Goal: Task Accomplishment & Management: Complete application form

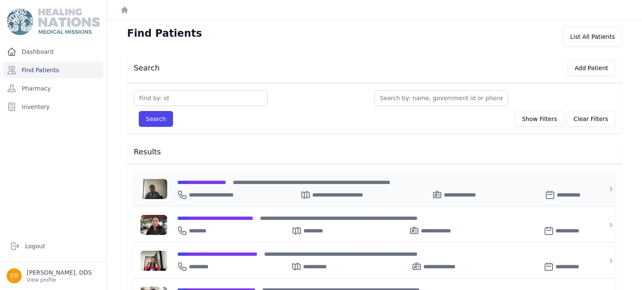
click at [226, 180] on span "**********" at bounding box center [201, 183] width 49 height 6
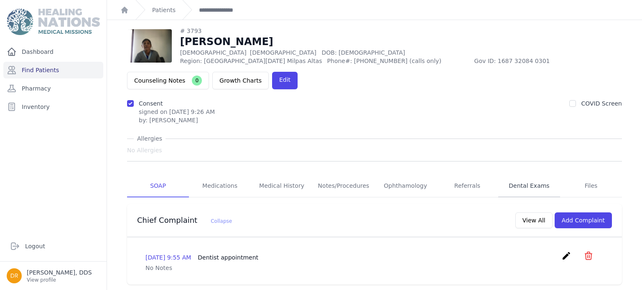
click at [521, 175] on link "Dental Exams" at bounding box center [529, 186] width 62 height 23
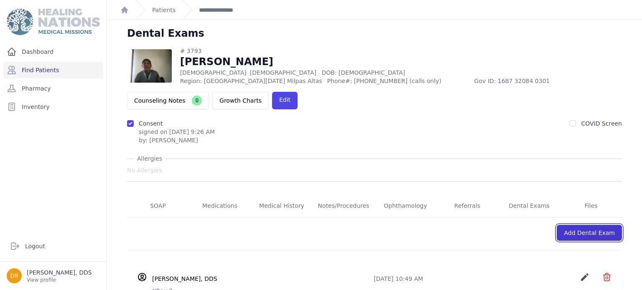
click at [579, 225] on link "Add Dental Exam" at bounding box center [588, 233] width 65 height 16
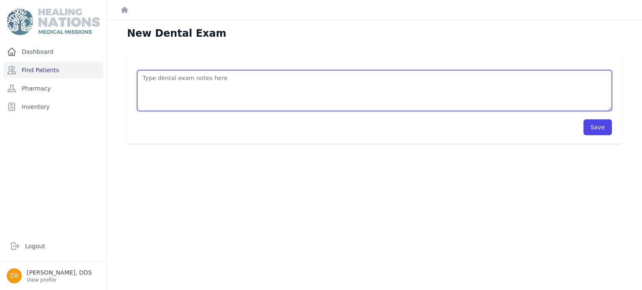
click at [298, 83] on textarea at bounding box center [374, 90] width 475 height 41
click at [162, 90] on textarea "treatment of today, deep scaling, recommended to rinse with salt and water. Too…" at bounding box center [374, 90] width 475 height 41
click at [170, 86] on textarea "treatment of today, deep scaling, recommended to rinse with salt and water. Too…" at bounding box center [374, 90] width 475 height 41
click at [205, 86] on textarea "treatment of today, deep scaling, recommended to rinse with salt and water. Too…" at bounding box center [374, 90] width 475 height 41
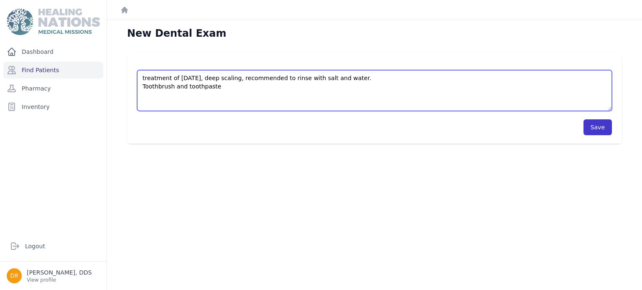
type textarea "treatment of today, deep scaling, recommended to rinse with salt and water. Too…"
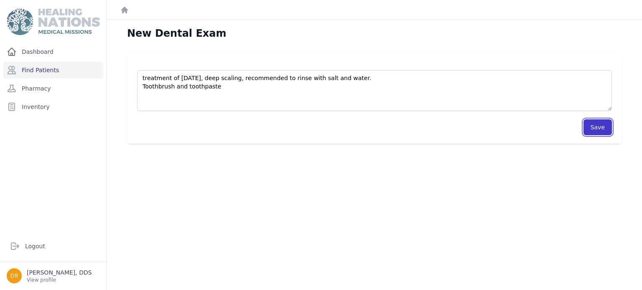
click at [596, 132] on button "Save" at bounding box center [597, 127] width 28 height 16
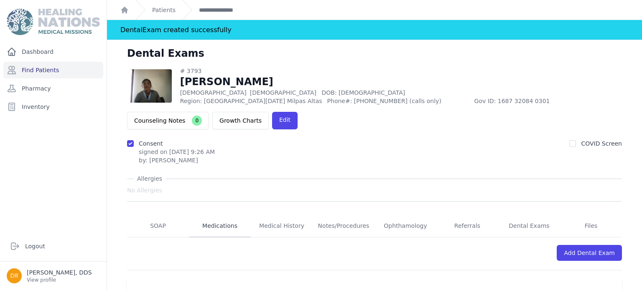
click at [228, 215] on link "Medications" at bounding box center [220, 226] width 62 height 23
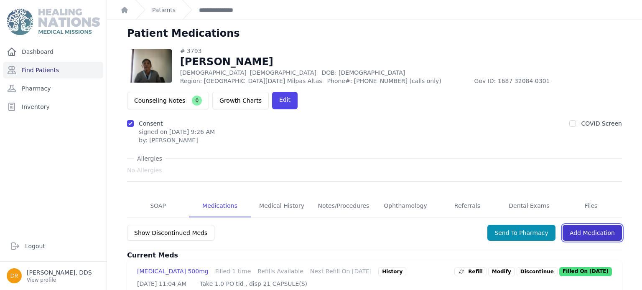
click at [578, 225] on link "Add Medication" at bounding box center [591, 233] width 59 height 16
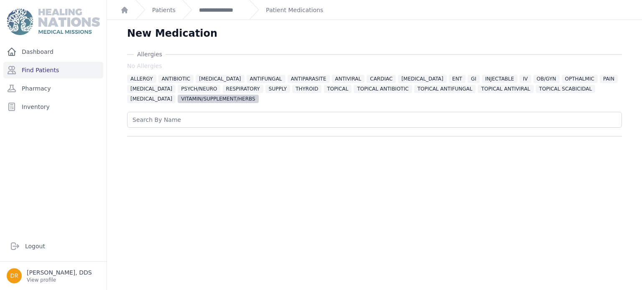
click at [178, 97] on span "VITAMIN/SUPPLEMENT/HERBS" at bounding box center [218, 99] width 81 height 8
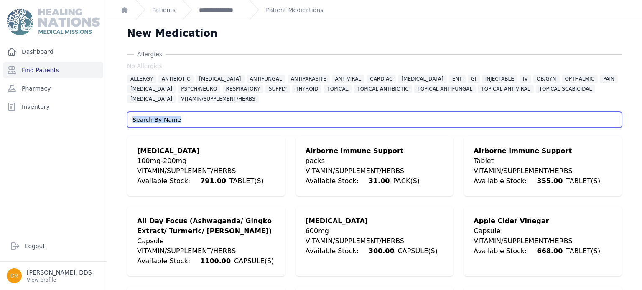
click at [193, 119] on input "text" at bounding box center [374, 120] width 495 height 16
click at [436, 120] on input "text" at bounding box center [374, 120] width 495 height 16
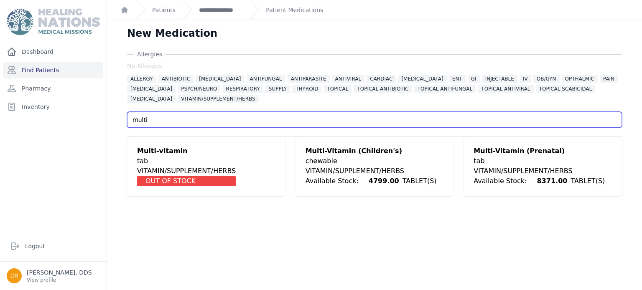
click at [375, 123] on input "multi" at bounding box center [374, 120] width 495 height 16
type input "m"
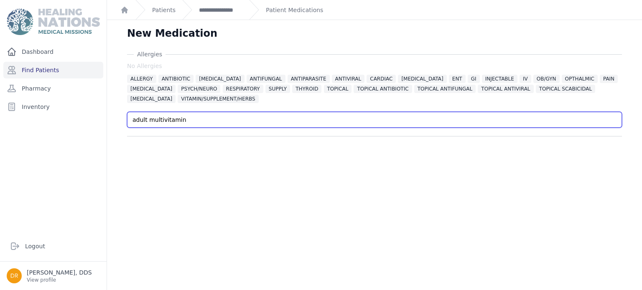
type input "adult multivitamin"
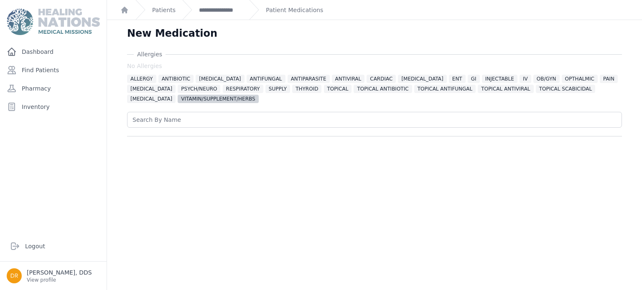
click at [178, 100] on span "VITAMIN/SUPPLEMENT/HERBS" at bounding box center [218, 99] width 81 height 8
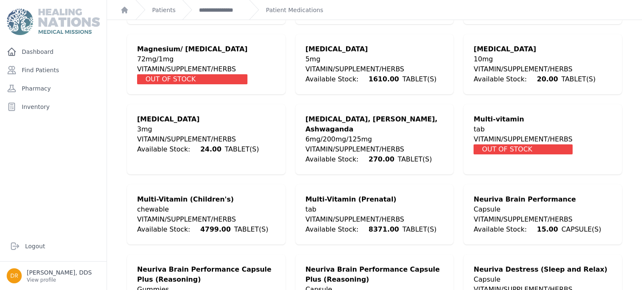
scroll to position [1193, 0]
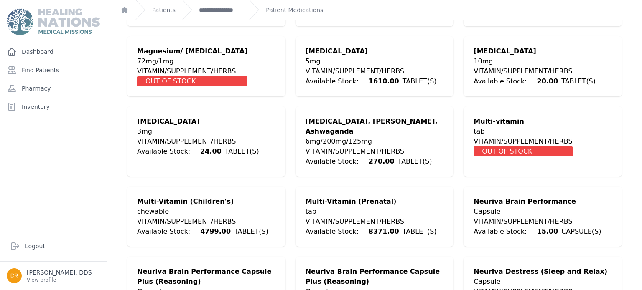
click at [341, 207] on div "tab" at bounding box center [370, 212] width 131 height 10
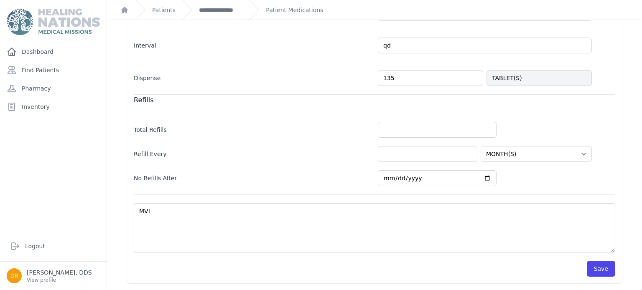
scroll to position [264, 0]
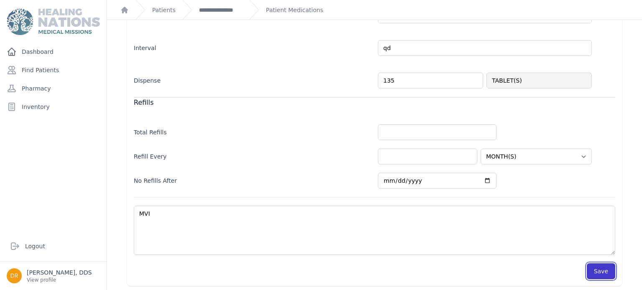
click at [607, 275] on button "Save" at bounding box center [600, 272] width 28 height 16
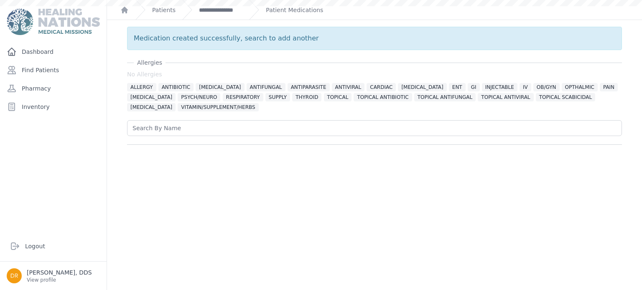
scroll to position [0, 0]
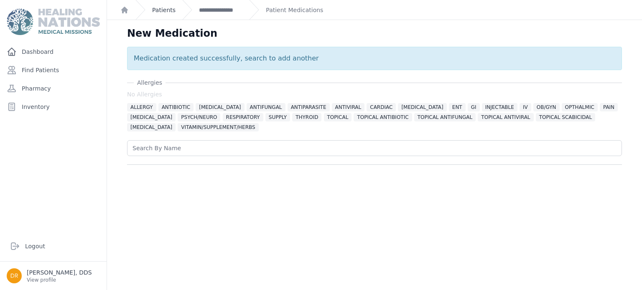
click at [167, 8] on link "Patients" at bounding box center [163, 10] width 23 height 8
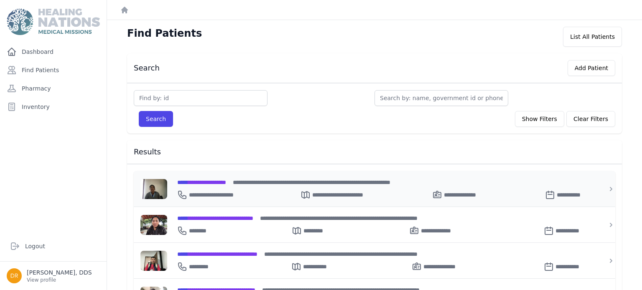
click at [250, 176] on div "**********" at bounding box center [382, 189] width 431 height 36
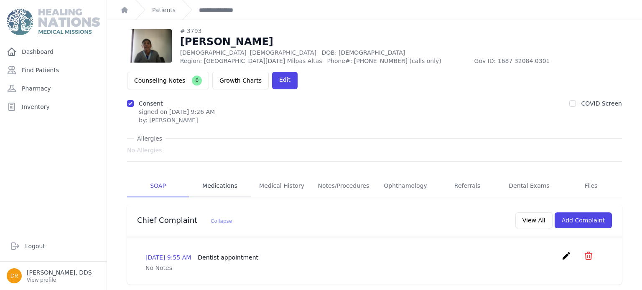
click at [227, 175] on link "Medications" at bounding box center [220, 186] width 62 height 23
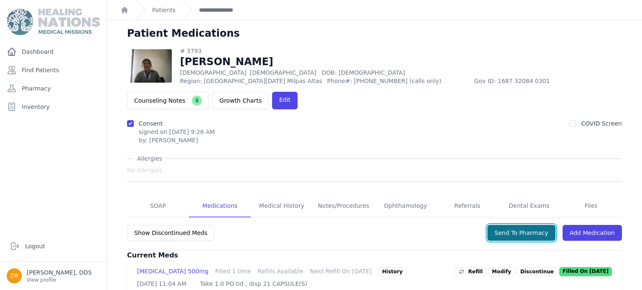
click at [508, 225] on button "Send To Pharmacy" at bounding box center [521, 233] width 68 height 16
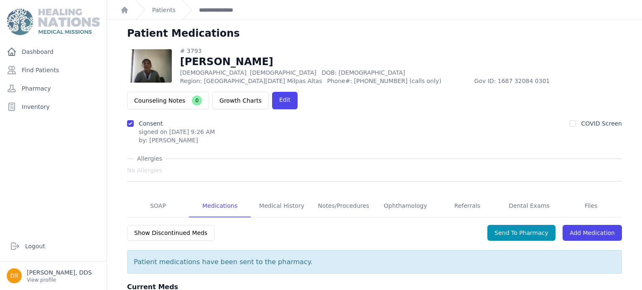
click at [167, 15] on div "Patients" at bounding box center [155, 10] width 40 height 20
click at [166, 13] on link "Patients" at bounding box center [163, 10] width 23 height 8
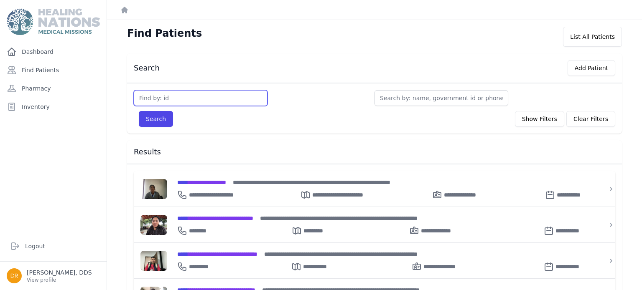
click at [204, 100] on input "text" at bounding box center [201, 98] width 134 height 16
type input "[PERSON_NAME]"
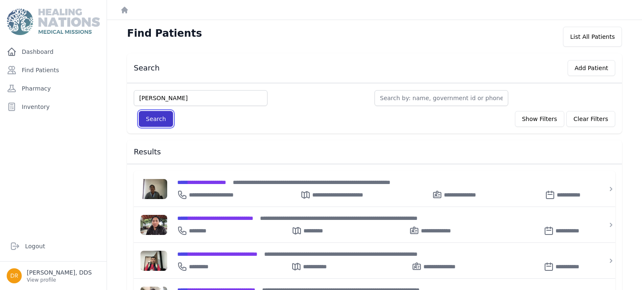
click at [150, 121] on button "Search" at bounding box center [156, 119] width 34 height 16
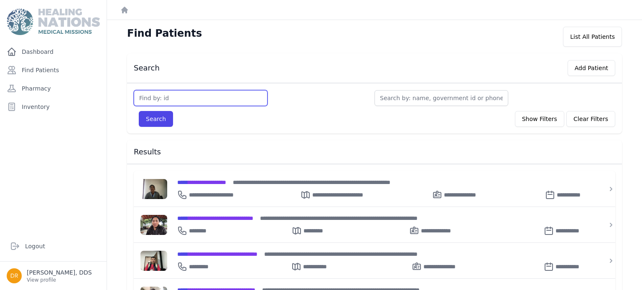
click at [170, 100] on input "text" at bounding box center [201, 98] width 134 height 16
type input "M"
type input "3684"
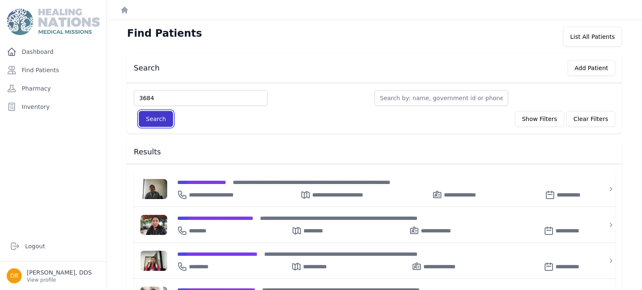
click at [148, 116] on button "Search" at bounding box center [156, 119] width 34 height 16
click at [161, 117] on button "Search" at bounding box center [156, 119] width 34 height 16
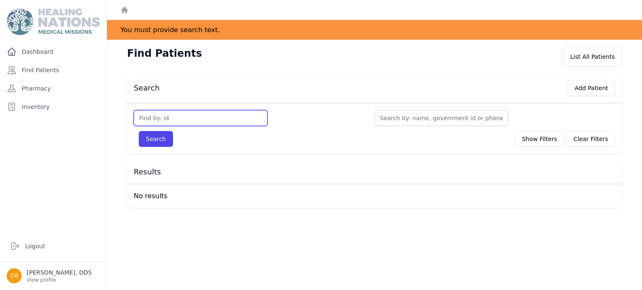
click at [161, 114] on input "text" at bounding box center [201, 118] width 134 height 16
type input "3684"
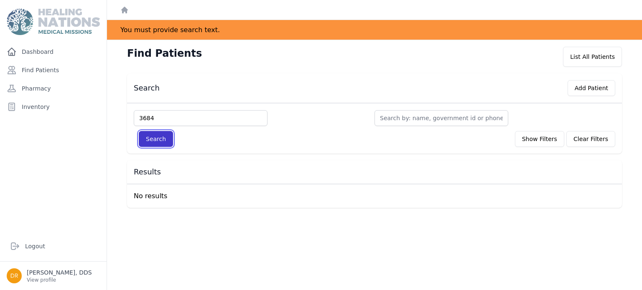
click at [155, 135] on button "Search" at bounding box center [156, 139] width 34 height 16
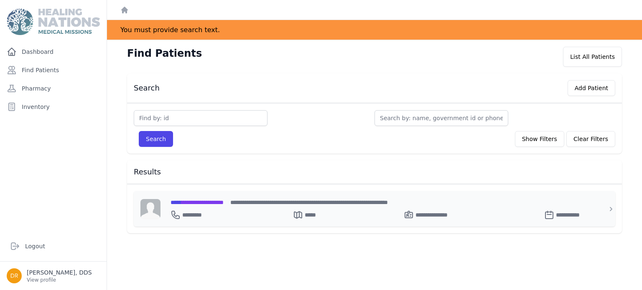
click at [212, 201] on span "**********" at bounding box center [196, 203] width 53 height 6
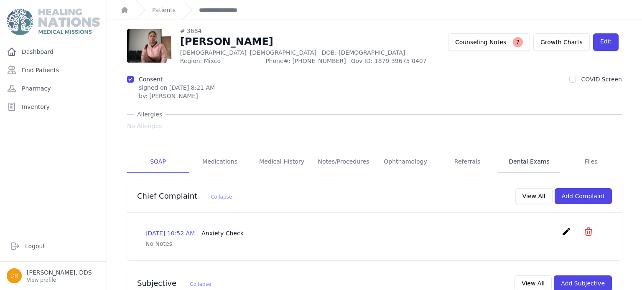
click at [520, 163] on link "Dental Exams" at bounding box center [529, 162] width 62 height 23
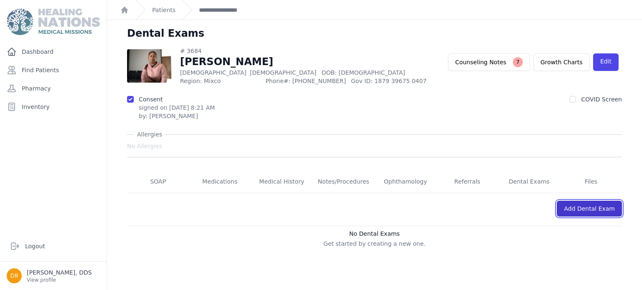
click at [598, 212] on link "Add Dental Exam" at bounding box center [588, 209] width 65 height 16
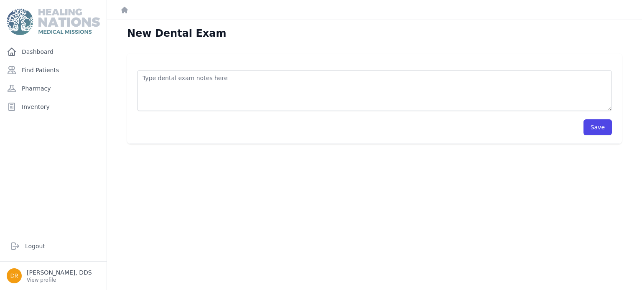
scroll to position [20, 0]
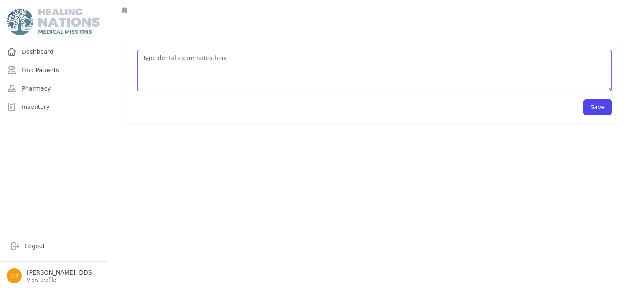
click at [450, 79] on textarea at bounding box center [374, 70] width 475 height 41
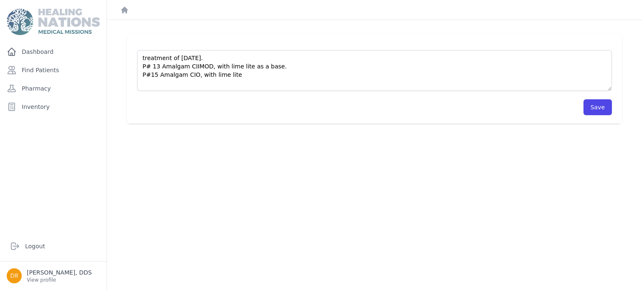
click at [338, 35] on div "treatment of [DATE]. P# 13 Amalgam CIIMOD, with lime lite as a base. P#15 Amalg…" at bounding box center [374, 78] width 495 height 91
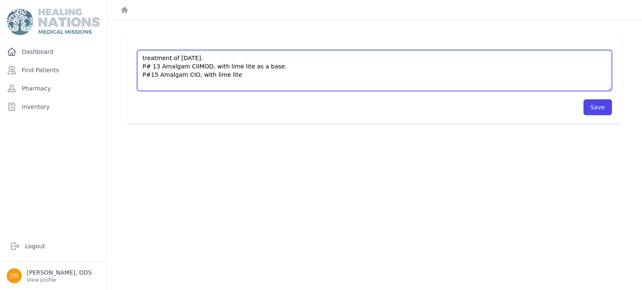
click at [332, 73] on textarea "treatment of [DATE]. P# 13 Amalgam CIIMOD, with lime lite as a base. P#15 Amalg…" at bounding box center [374, 70] width 475 height 41
type textarea "treatment of [DATE]. P# 13 Amalgam CIIMOD, with lime lite as a base. P#15 Amalg…"
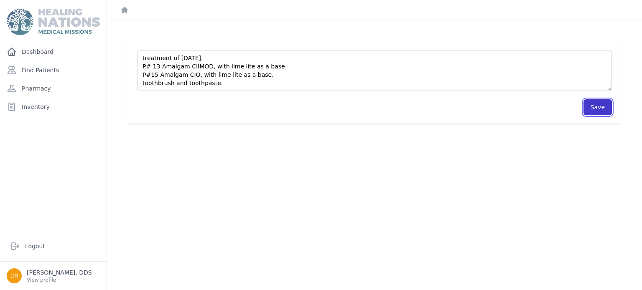
click at [596, 104] on button "Save" at bounding box center [597, 107] width 28 height 16
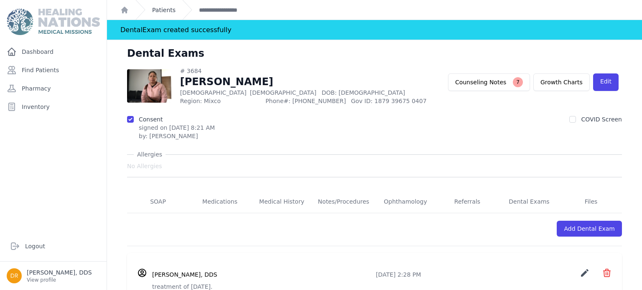
click at [170, 13] on link "Patients" at bounding box center [163, 10] width 23 height 8
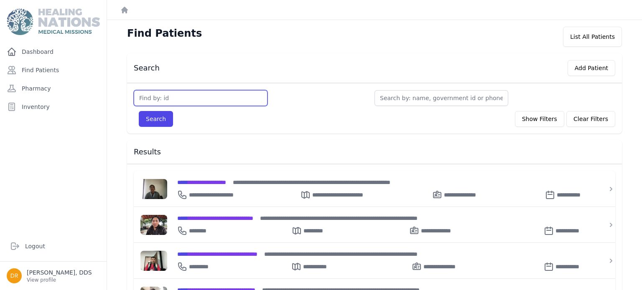
click at [197, 100] on input "text" at bounding box center [201, 98] width 134 height 16
type input "2498"
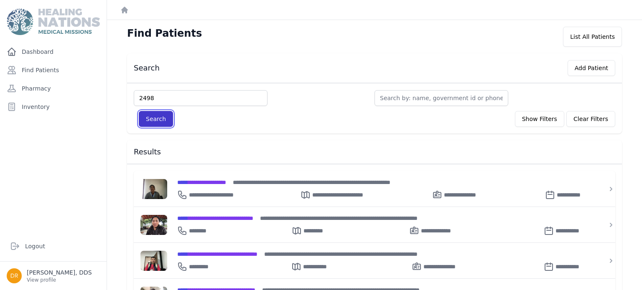
click at [161, 119] on button "Search" at bounding box center [156, 119] width 34 height 16
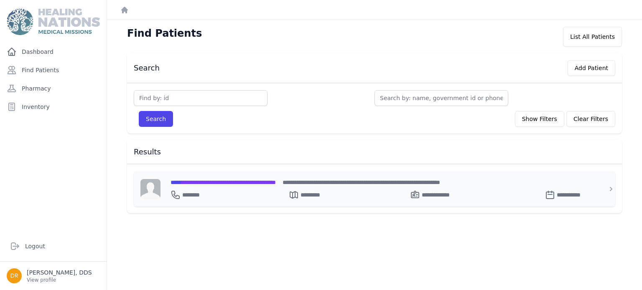
click at [205, 183] on span "**********" at bounding box center [222, 183] width 105 height 6
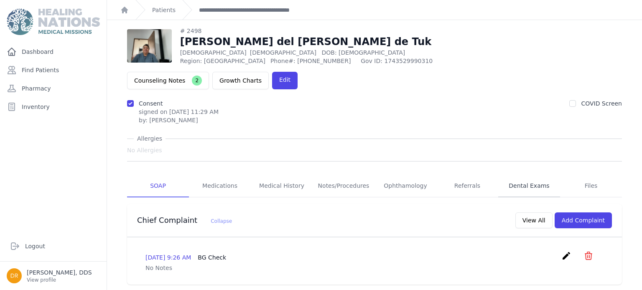
click at [531, 175] on link "Dental Exams" at bounding box center [529, 186] width 62 height 23
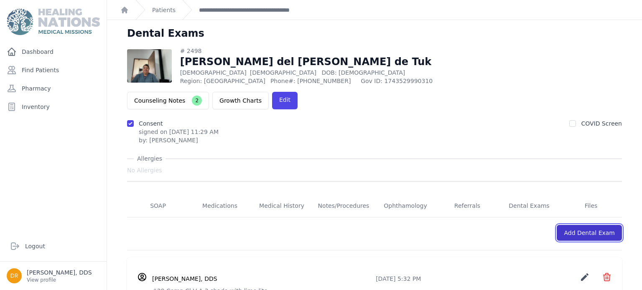
click at [586, 225] on link "Add Dental Exam" at bounding box center [588, 233] width 65 height 16
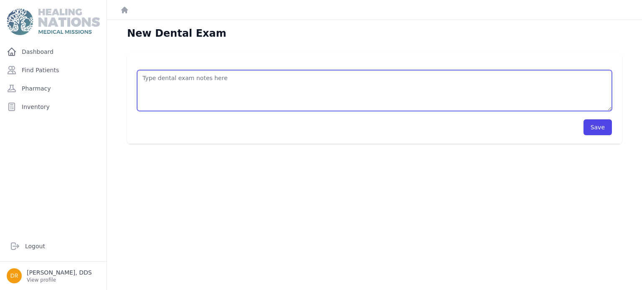
click at [398, 92] on textarea at bounding box center [374, 90] width 475 height 41
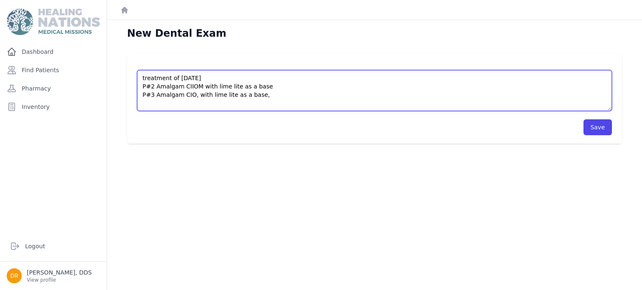
click at [293, 86] on textarea "treatment of [DATE] P#2 Amalgam CIIOM with lime lite as a base P#3 Amalgam CIO,…" at bounding box center [374, 90] width 475 height 41
click at [272, 100] on textarea "treatment of [DATE] P#2 Amalgam CIIOM with lime lite as a base, very deep cavit…" at bounding box center [374, 90] width 475 height 41
type textarea "treatment of [DATE] P#2 Amalgam CIIOM with lime lite as a base, very deep cavit…"
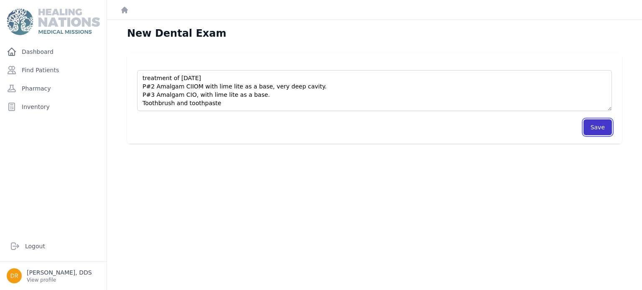
click at [611, 127] on button "Save" at bounding box center [597, 127] width 28 height 16
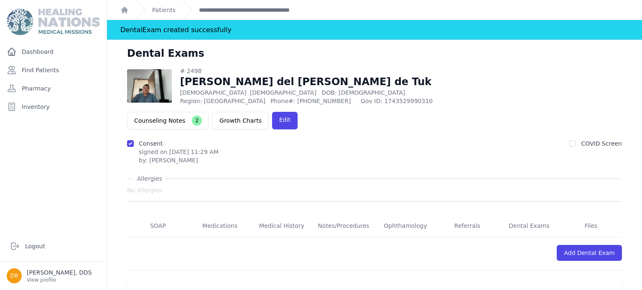
click at [162, 14] on div "Patients" at bounding box center [155, 10] width 40 height 20
click at [160, 11] on link "Patients" at bounding box center [163, 10] width 23 height 8
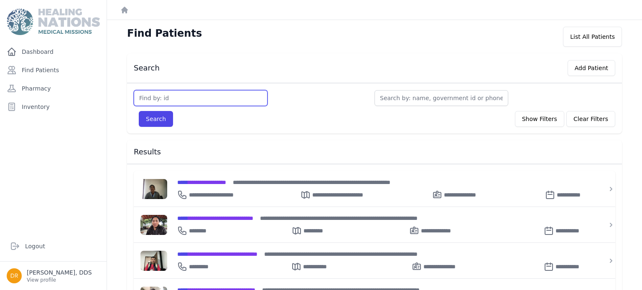
click at [173, 96] on input "text" at bounding box center [201, 98] width 134 height 16
type input "3706"
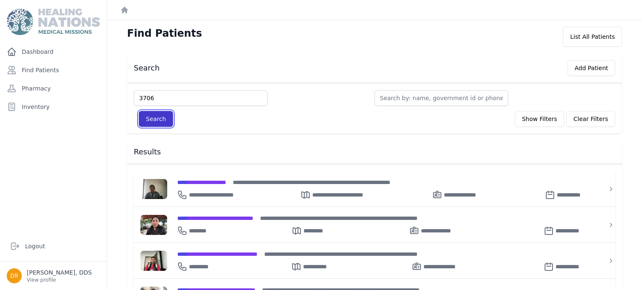
click at [157, 117] on button "Search" at bounding box center [156, 119] width 34 height 16
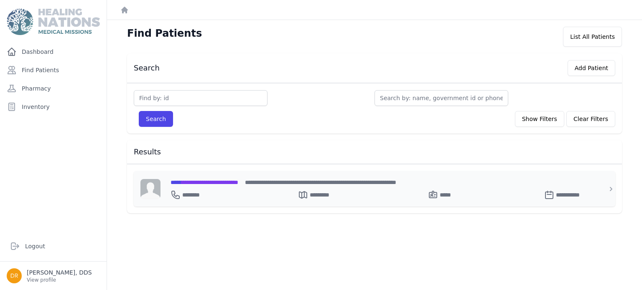
click at [219, 180] on span "**********" at bounding box center [204, 183] width 68 height 6
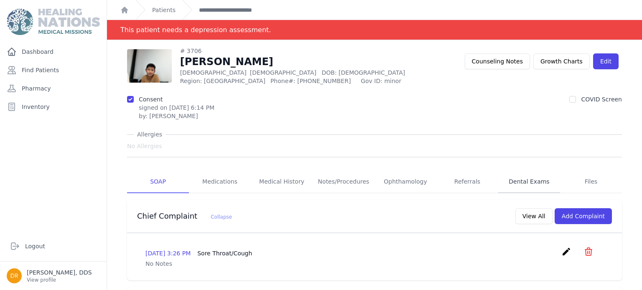
click at [539, 182] on link "Dental Exams" at bounding box center [529, 182] width 62 height 23
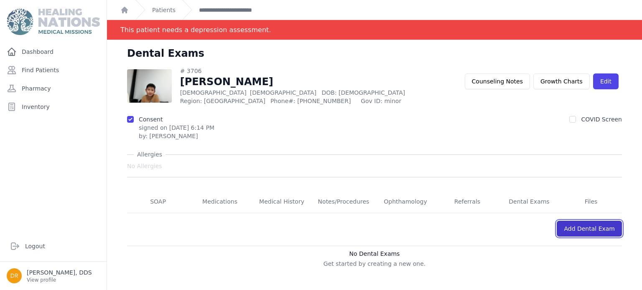
click at [601, 231] on link "Add Dental Exam" at bounding box center [588, 229] width 65 height 16
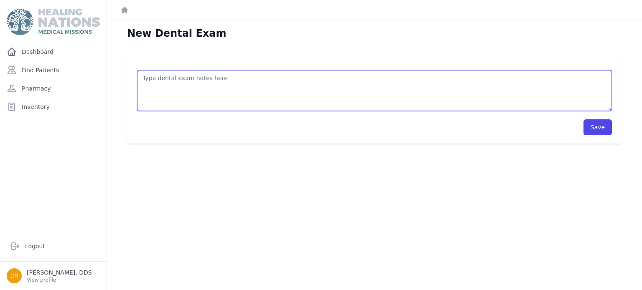
click at [290, 78] on textarea at bounding box center [374, 90] width 475 height 41
click at [246, 76] on textarea "scaling, prophy and fluoride. toothbrush and toothpaste." at bounding box center [374, 90] width 475 height 41
click at [210, 96] on textarea "scaling, prophy and fluoride. toothbrush and toothpaste." at bounding box center [374, 90] width 475 height 41
click at [215, 96] on textarea "scaling, prophy and fluoride. toothbrush and toothpaste." at bounding box center [374, 90] width 475 height 41
type textarea "scaling, prophy and fluoride. toothbrush and toothpaste"
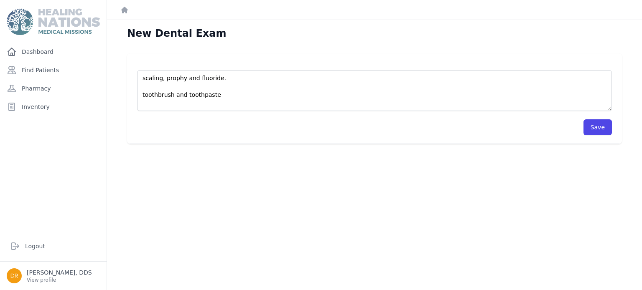
click at [359, 122] on div "Save" at bounding box center [374, 127] width 475 height 16
click at [592, 129] on button "Save" at bounding box center [597, 127] width 28 height 16
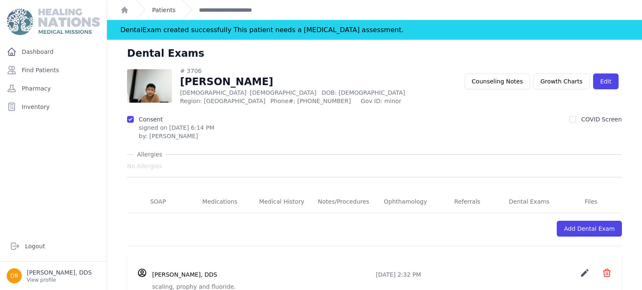
click at [173, 13] on link "Patients" at bounding box center [163, 10] width 23 height 8
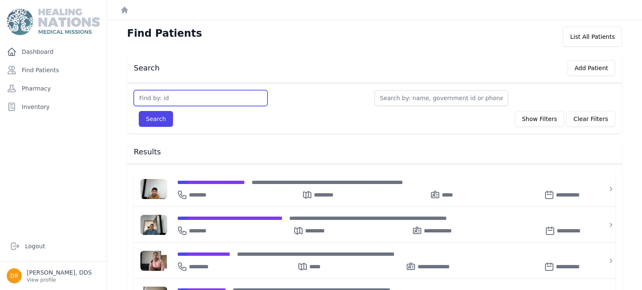
click at [251, 96] on input "text" at bounding box center [201, 98] width 134 height 16
click at [51, 70] on link "Find Patients" at bounding box center [53, 70] width 100 height 17
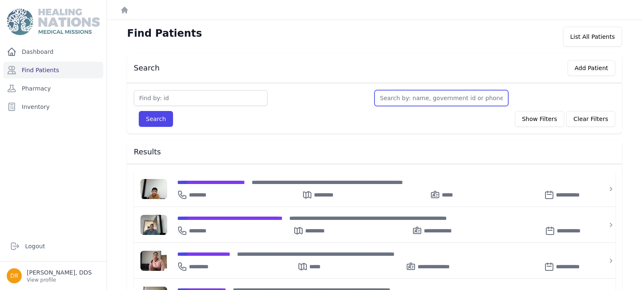
click at [431, 101] on input "text" at bounding box center [441, 98] width 134 height 16
type input "he"
type input "hend"
type input "hender"
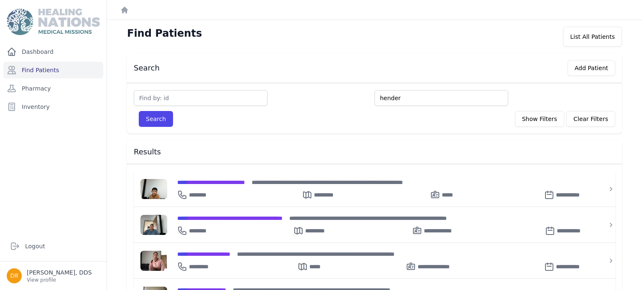
type input "hender"
type input "henderso"
type input "henderson"
click at [473, 103] on input "henderson" at bounding box center [441, 98] width 134 height 16
click at [139, 111] on button "Search" at bounding box center [156, 119] width 34 height 16
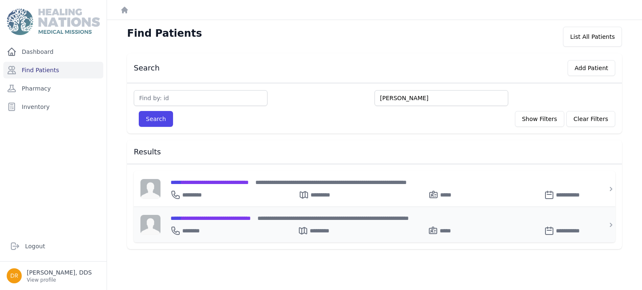
click at [251, 216] on span "**********" at bounding box center [210, 219] width 80 height 6
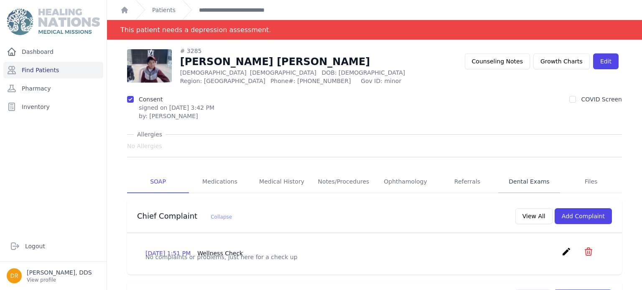
click at [531, 184] on link "Dental Exams" at bounding box center [529, 182] width 62 height 23
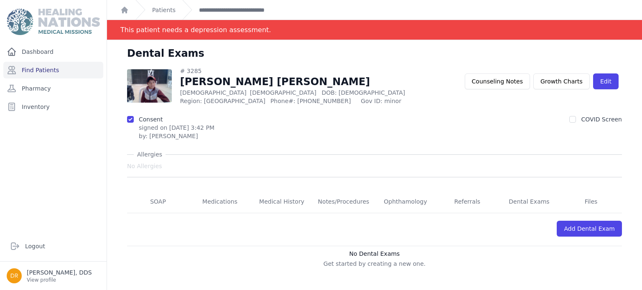
click at [612, 126] on div "COVID Screen" at bounding box center [595, 127] width 53 height 25
